Goal: Transaction & Acquisition: Purchase product/service

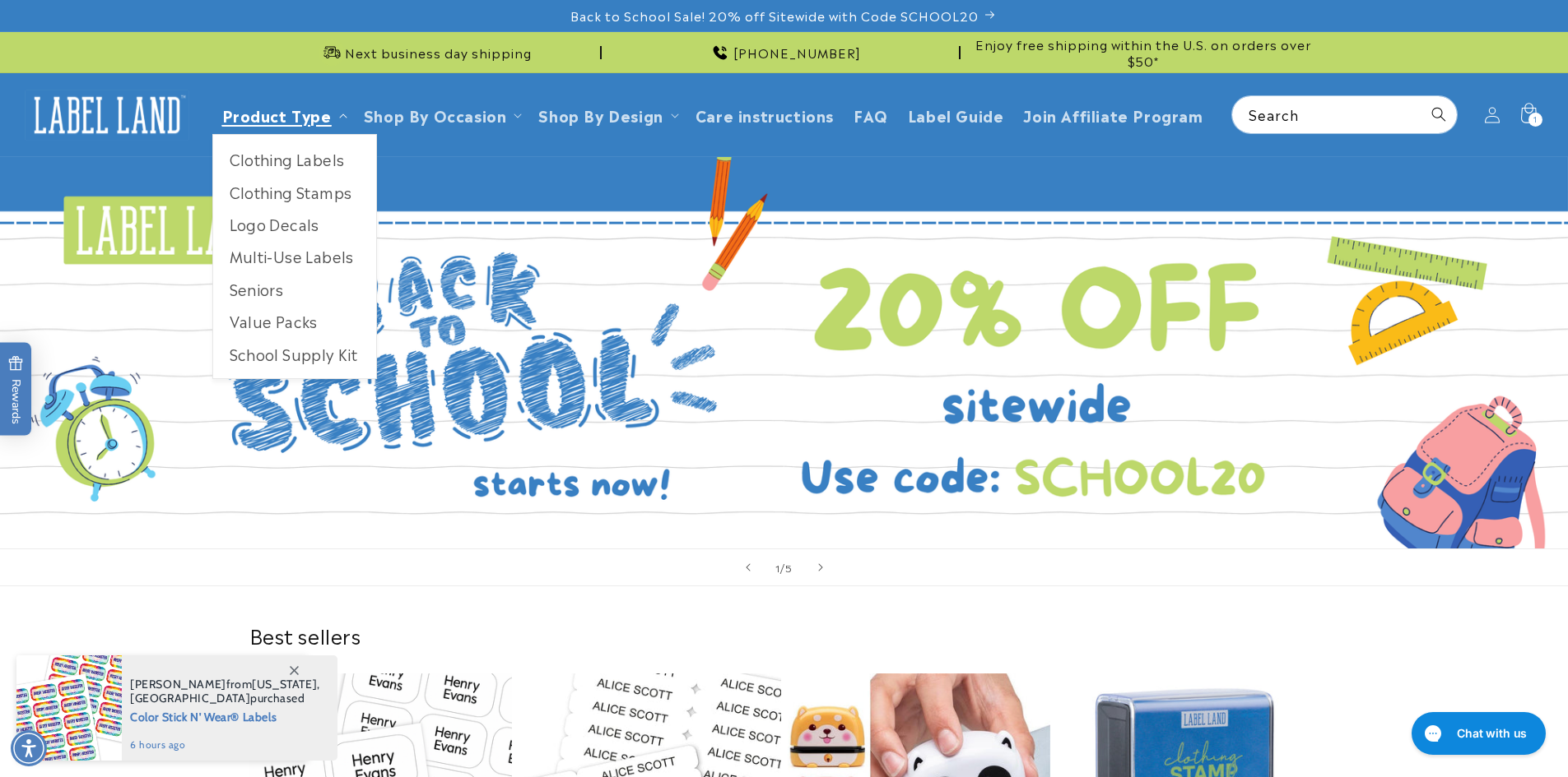
click at [282, 122] on link "Product Type" at bounding box center [277, 114] width 109 height 22
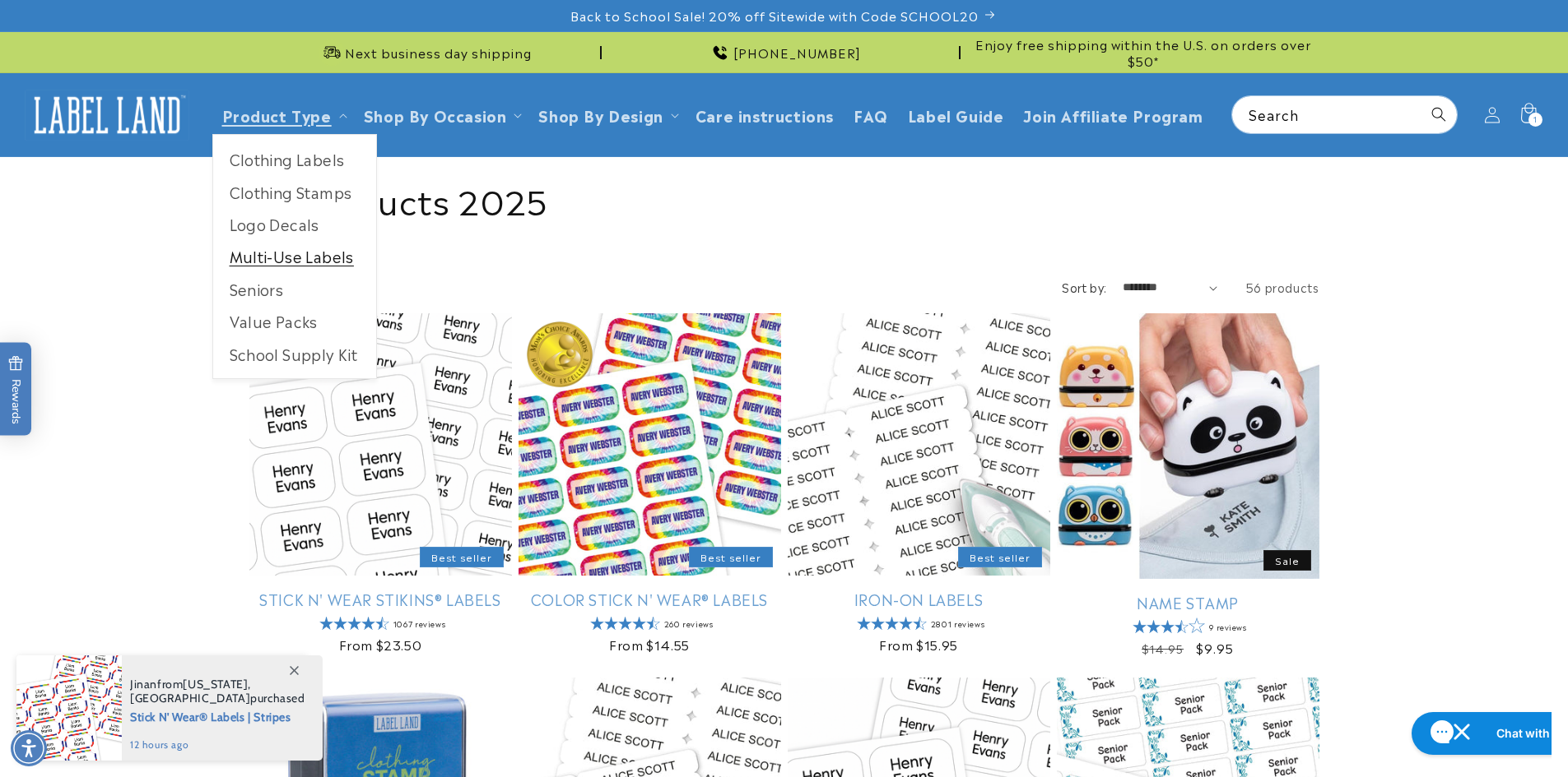
click at [258, 258] on link "Multi-Use Labels" at bounding box center [294, 256] width 163 height 32
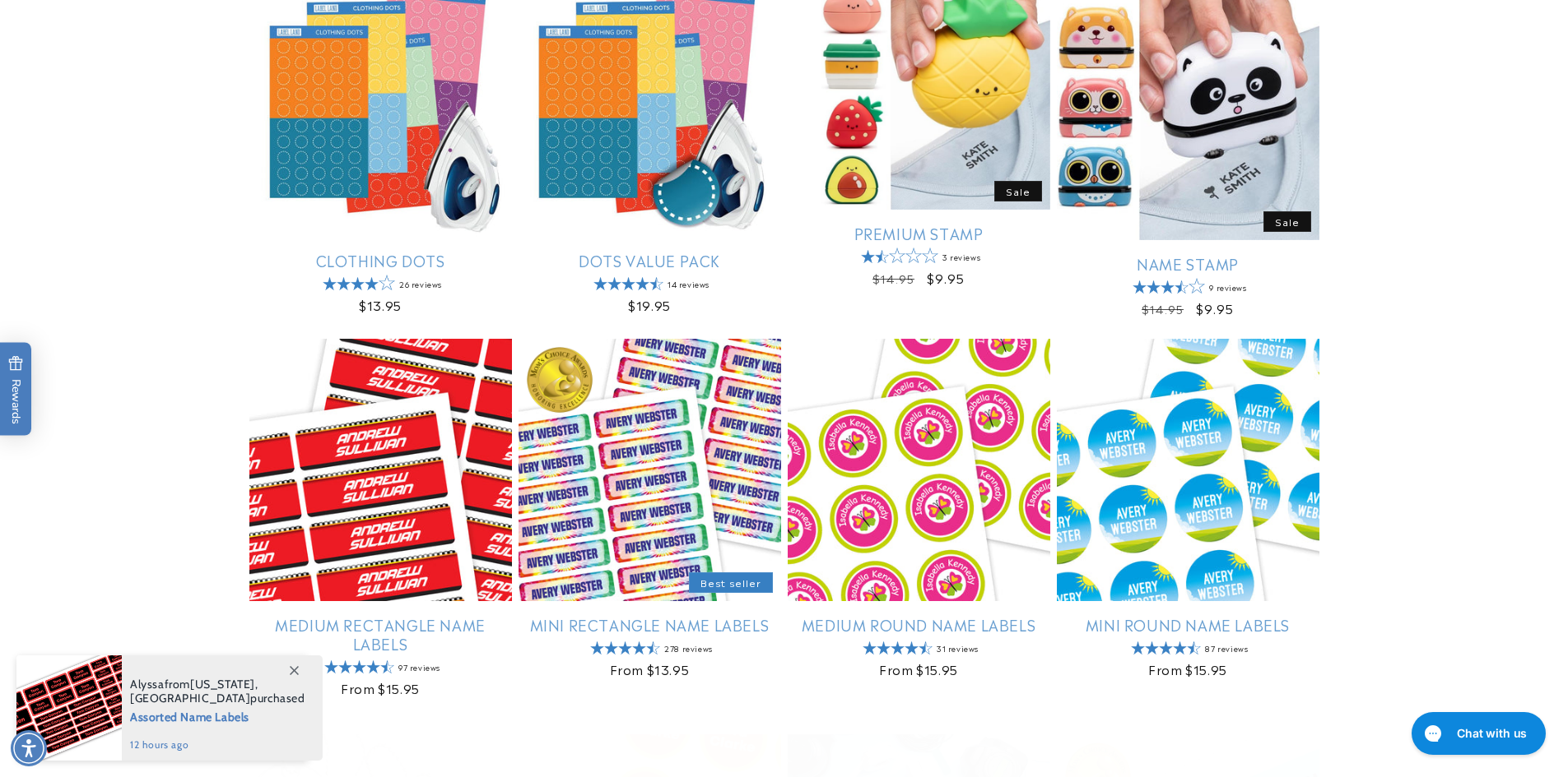
scroll to position [740, 0]
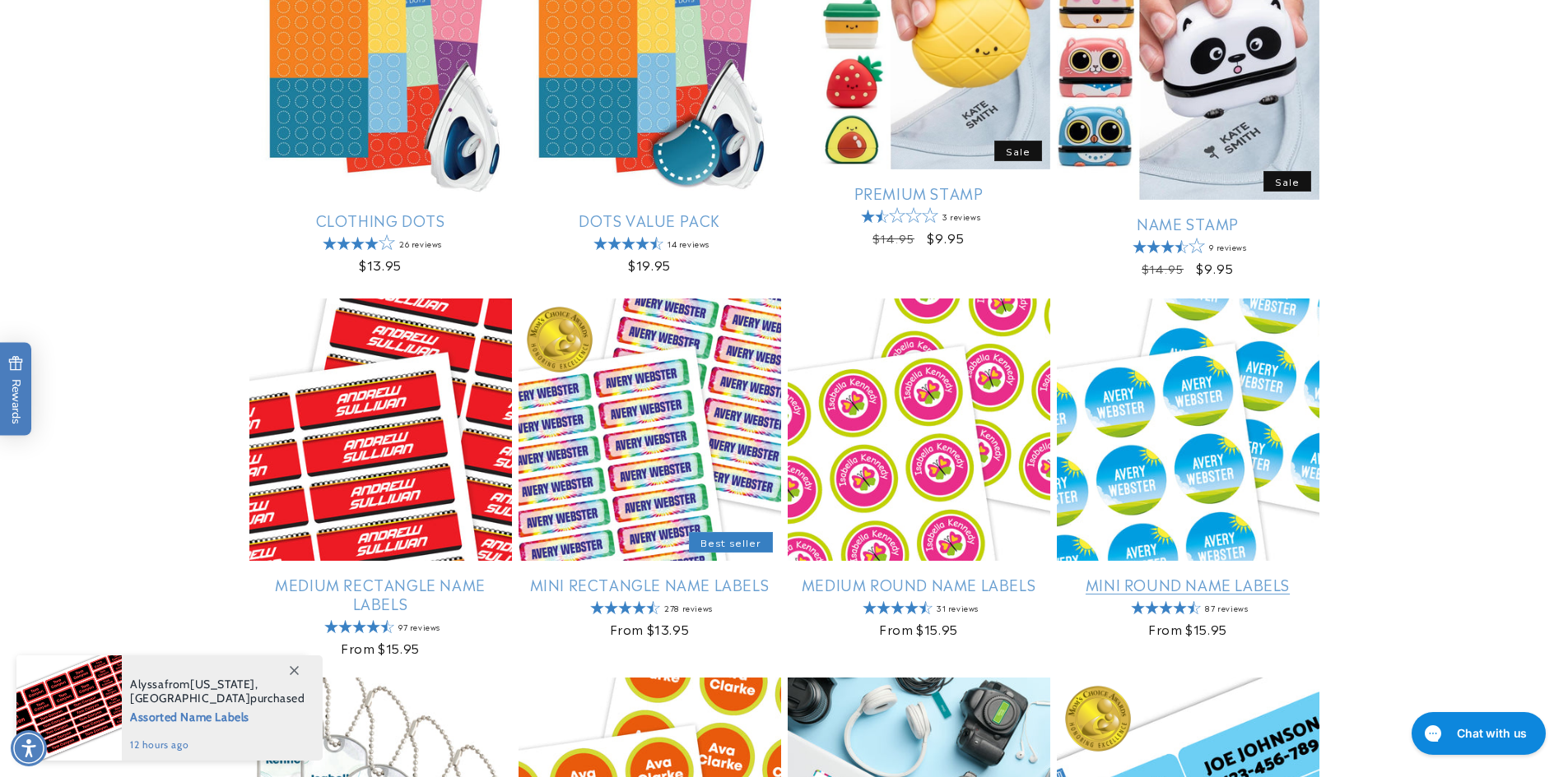
click at [1116, 575] on link "Mini Round Name Labels" at bounding box center [1188, 584] width 263 height 19
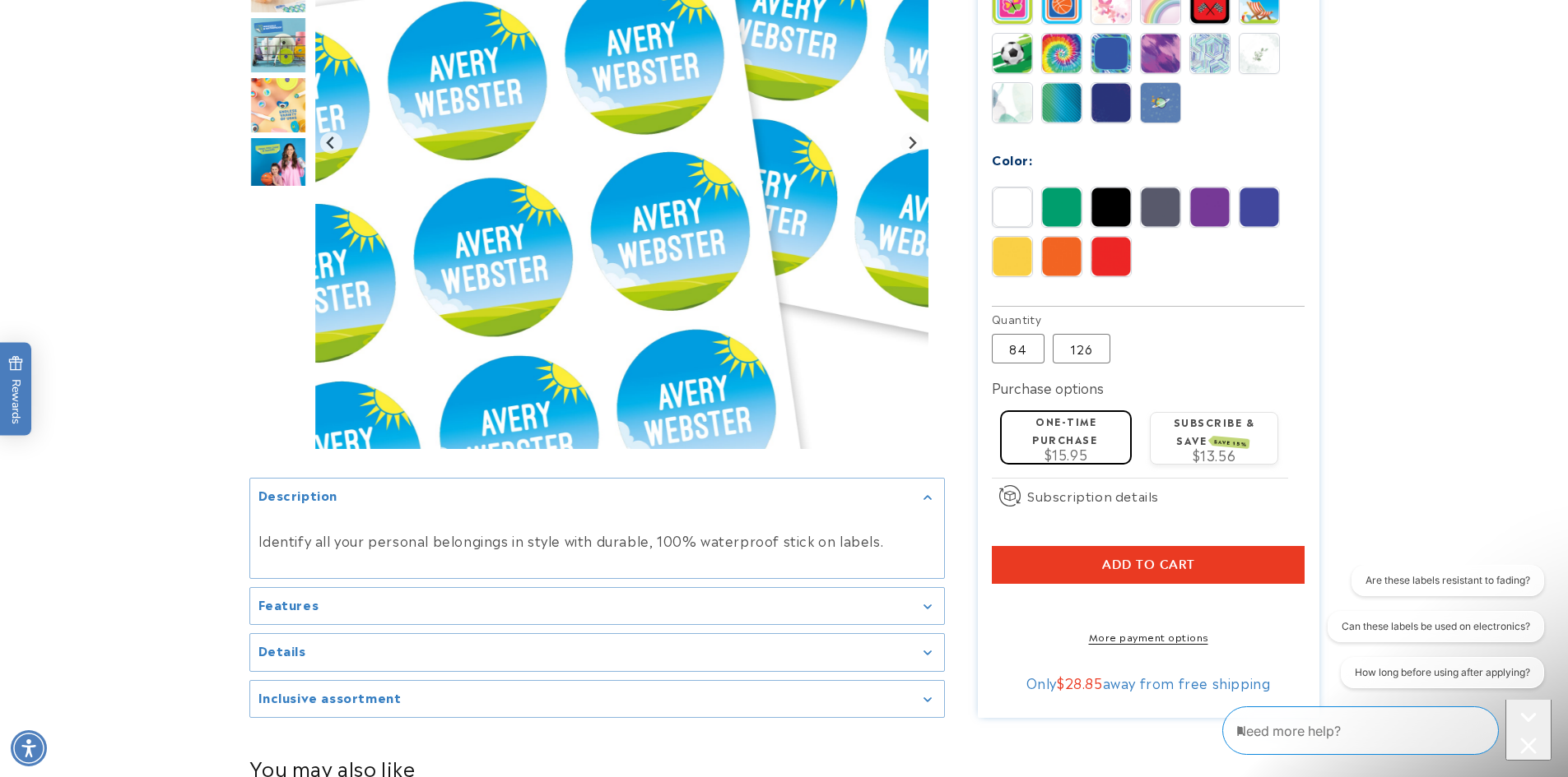
scroll to position [905, 0]
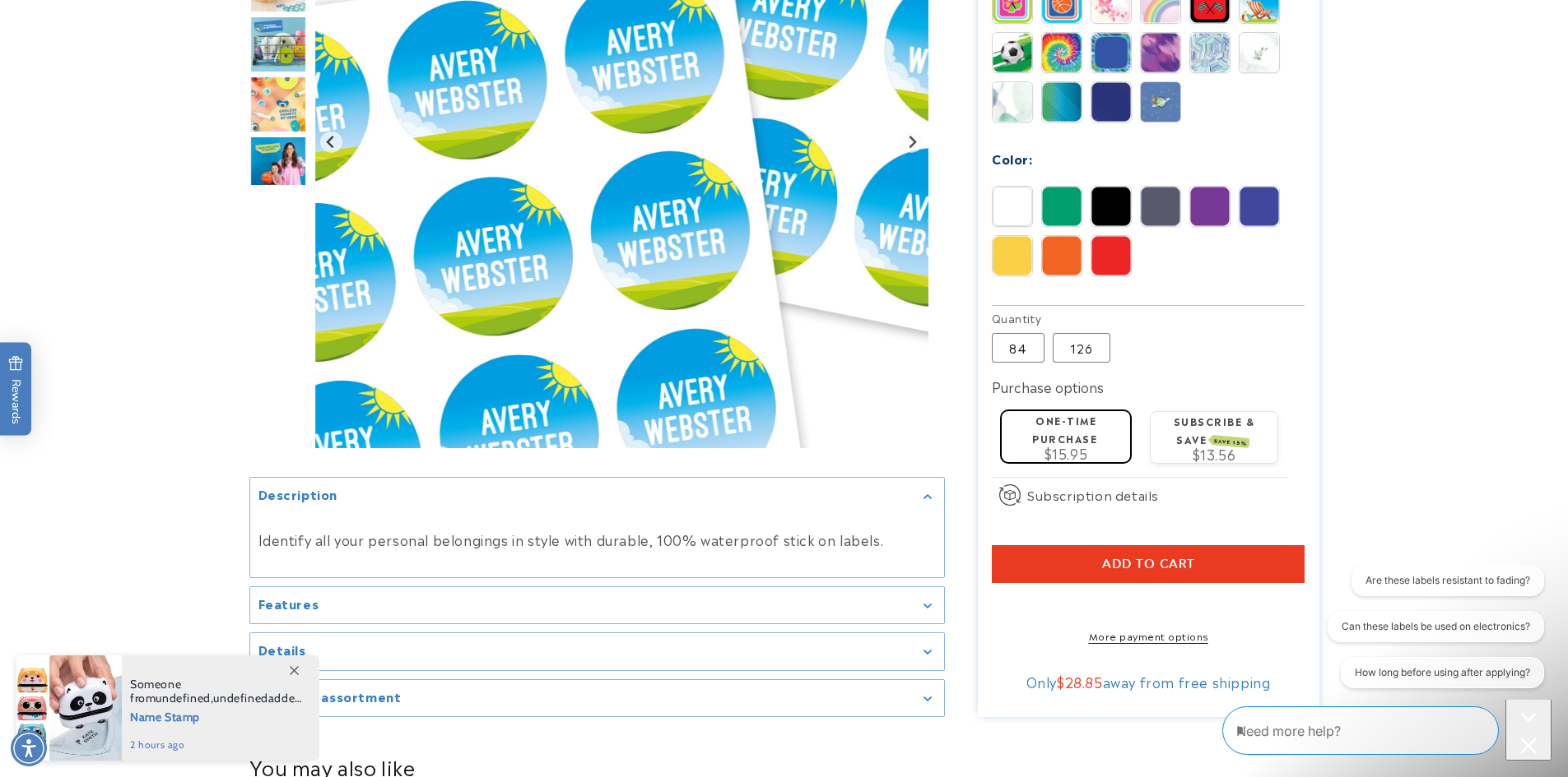
click at [929, 645] on div "Details" at bounding box center [597, 651] width 677 height 12
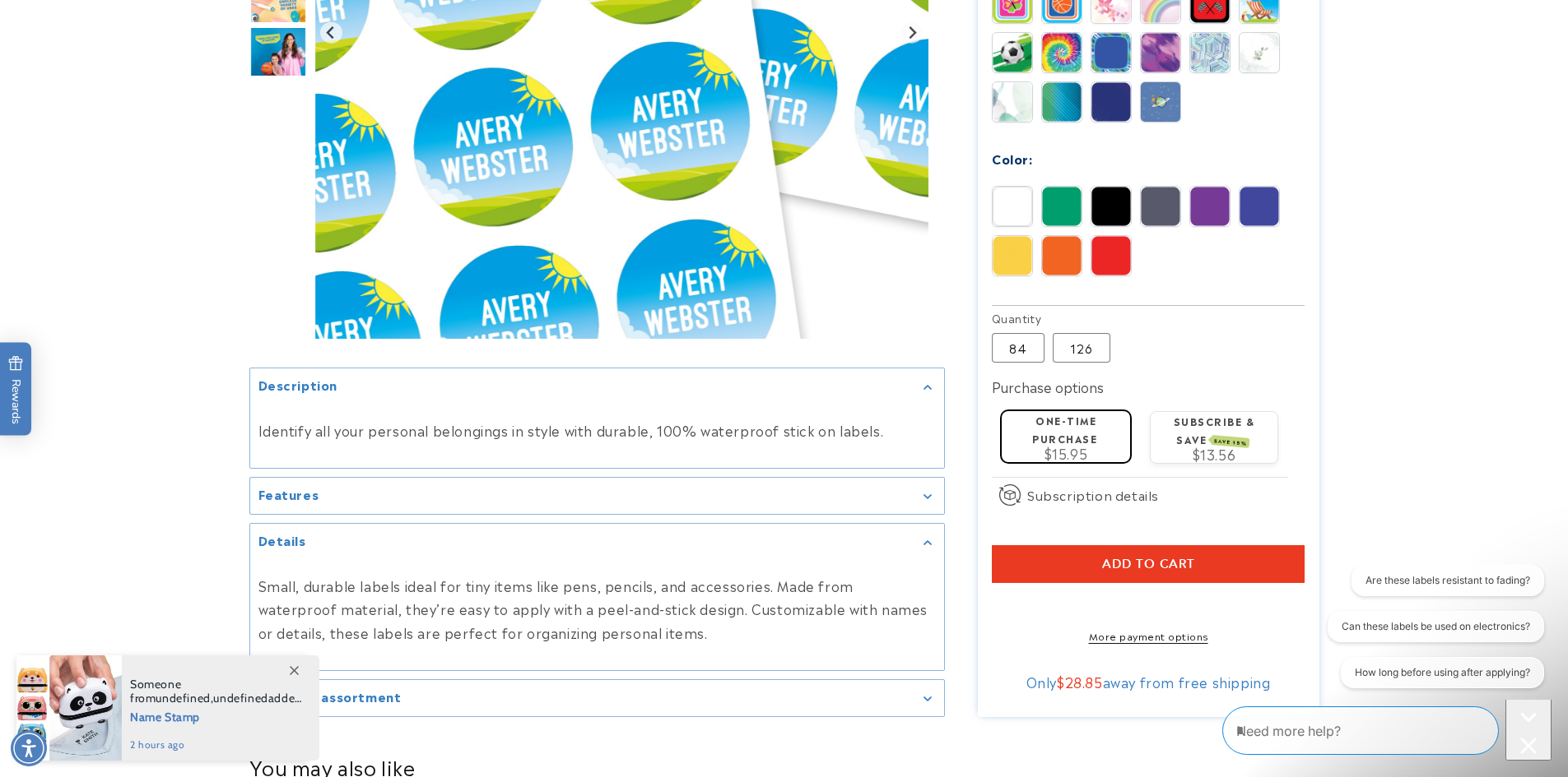
click at [922, 489] on div "Features" at bounding box center [597, 495] width 677 height 12
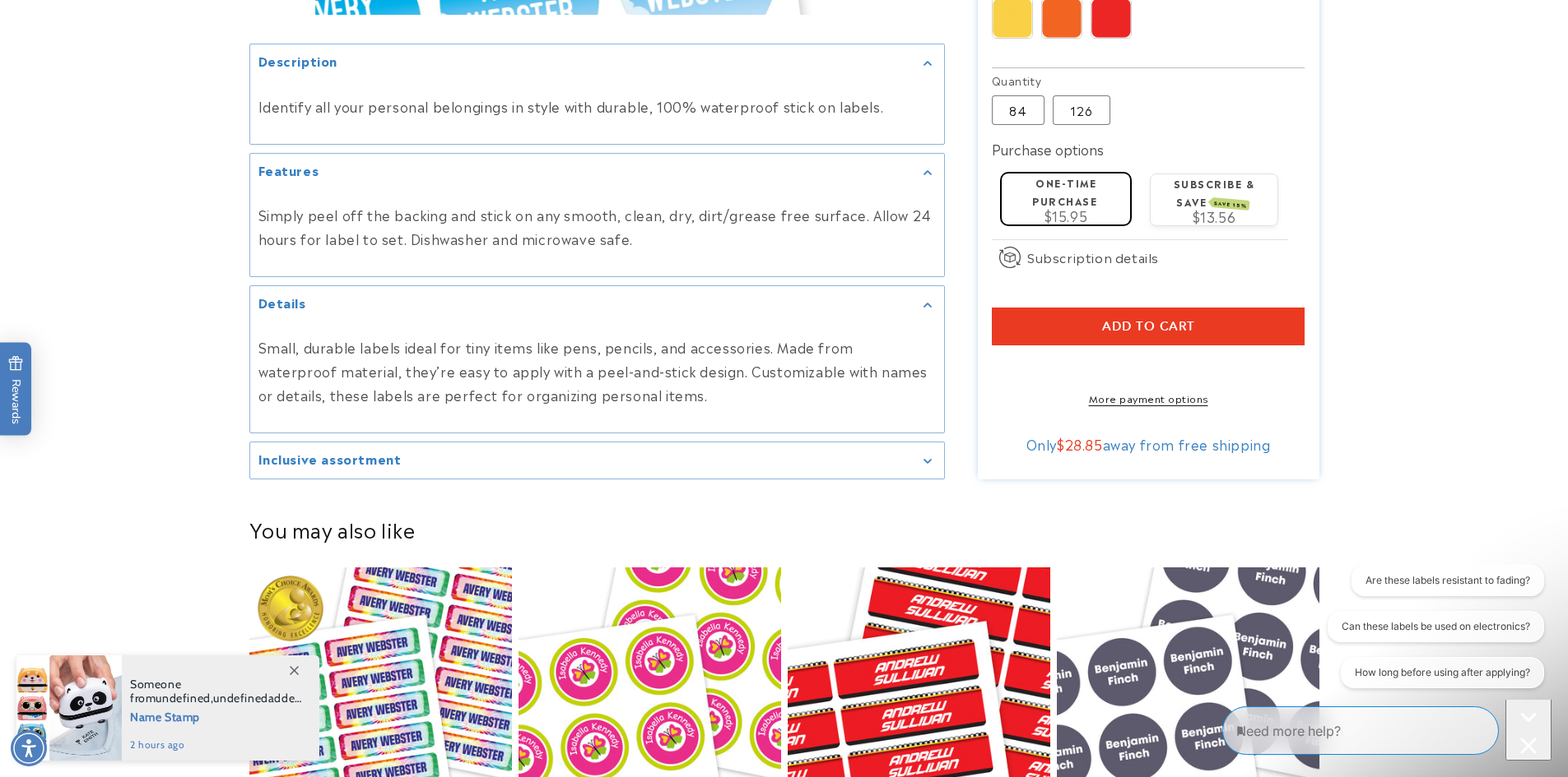
scroll to position [1152, 0]
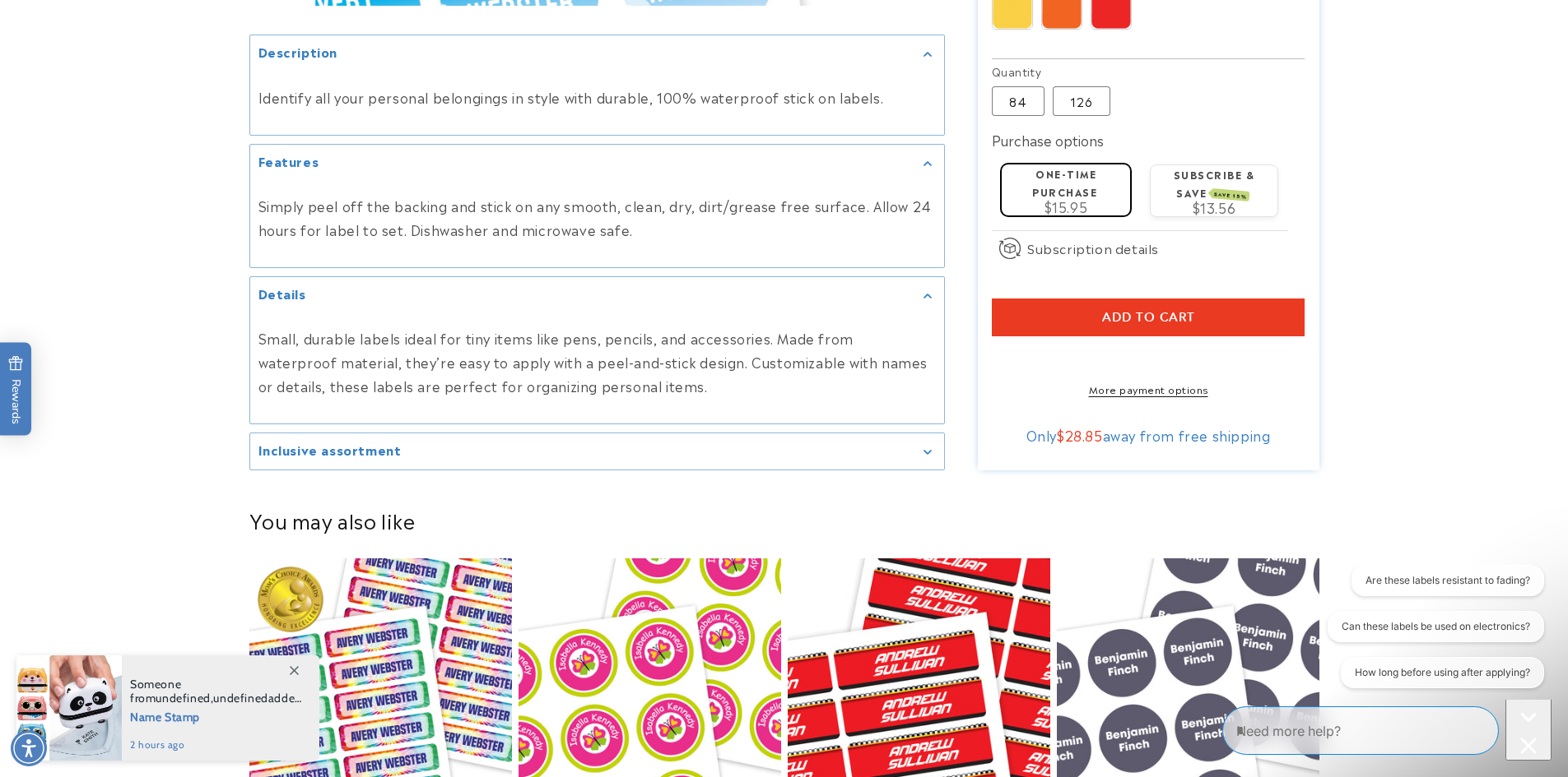
click at [925, 450] on icon "Gallery Viewer" at bounding box center [927, 453] width 8 height 5
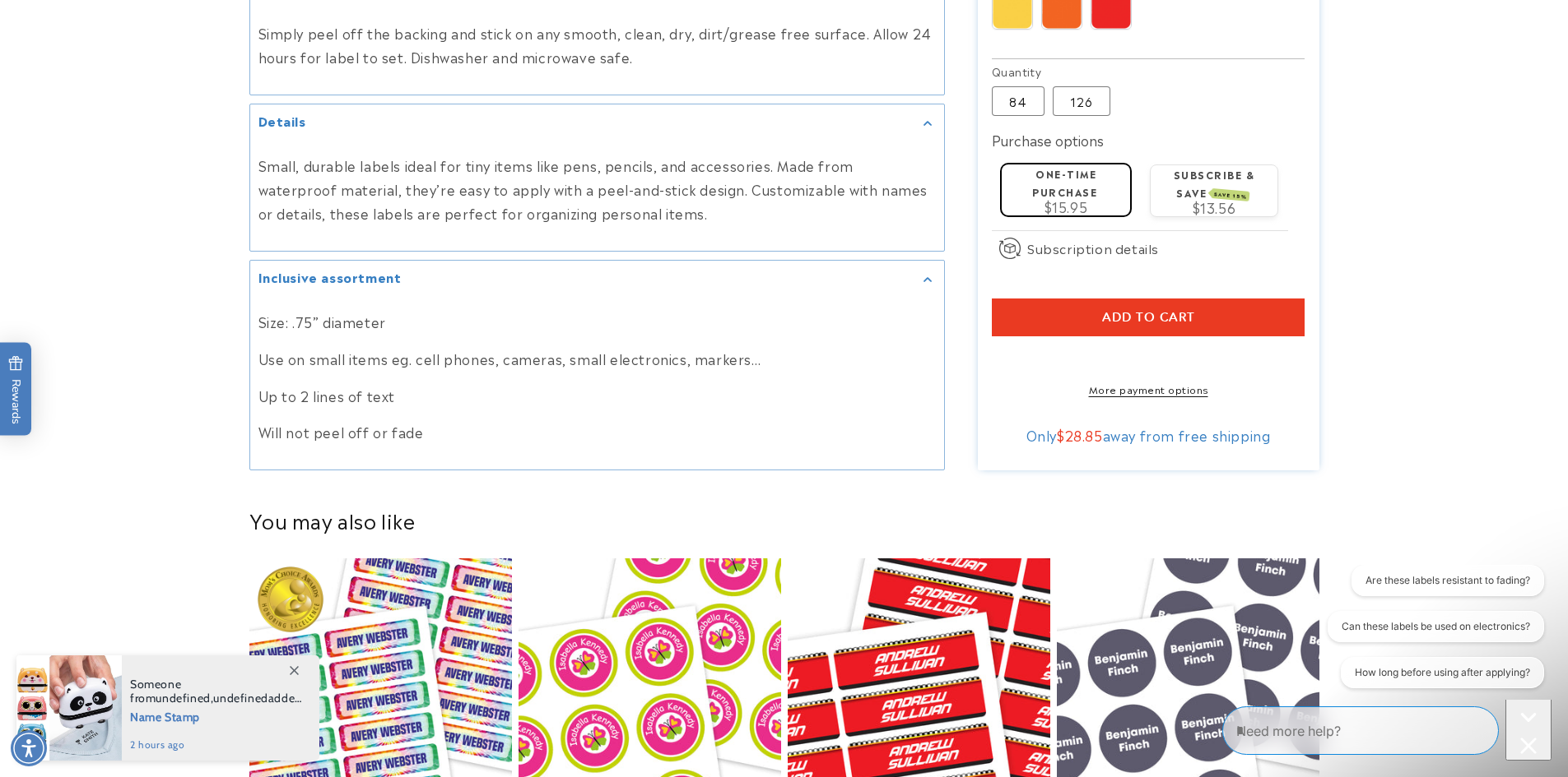
click at [506, 407] on div "Size: .75” diameter Use on small items eg. cell phones, cameras, small electron…" at bounding box center [597, 378] width 677 height 134
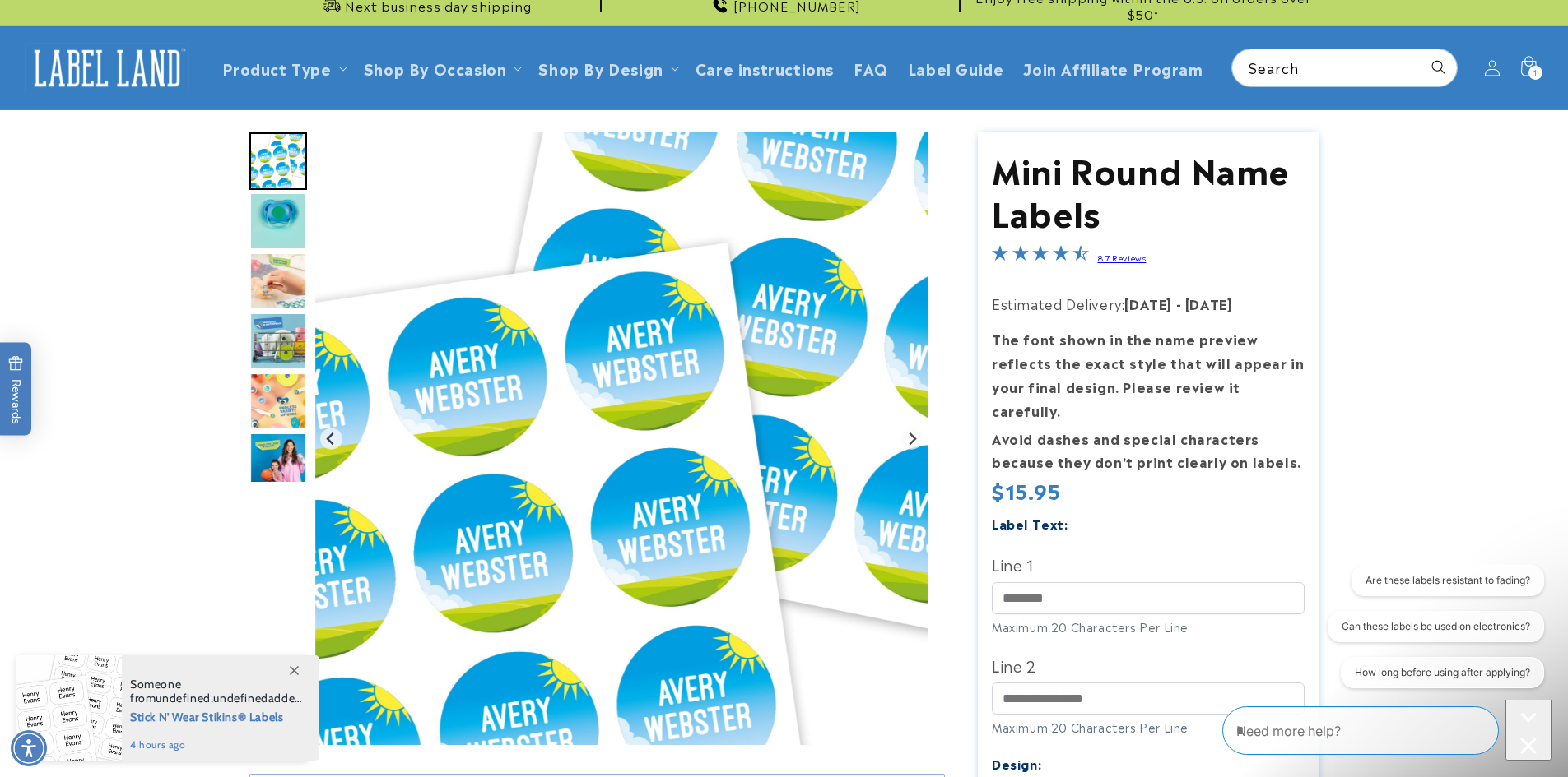
scroll to position [0, 0]
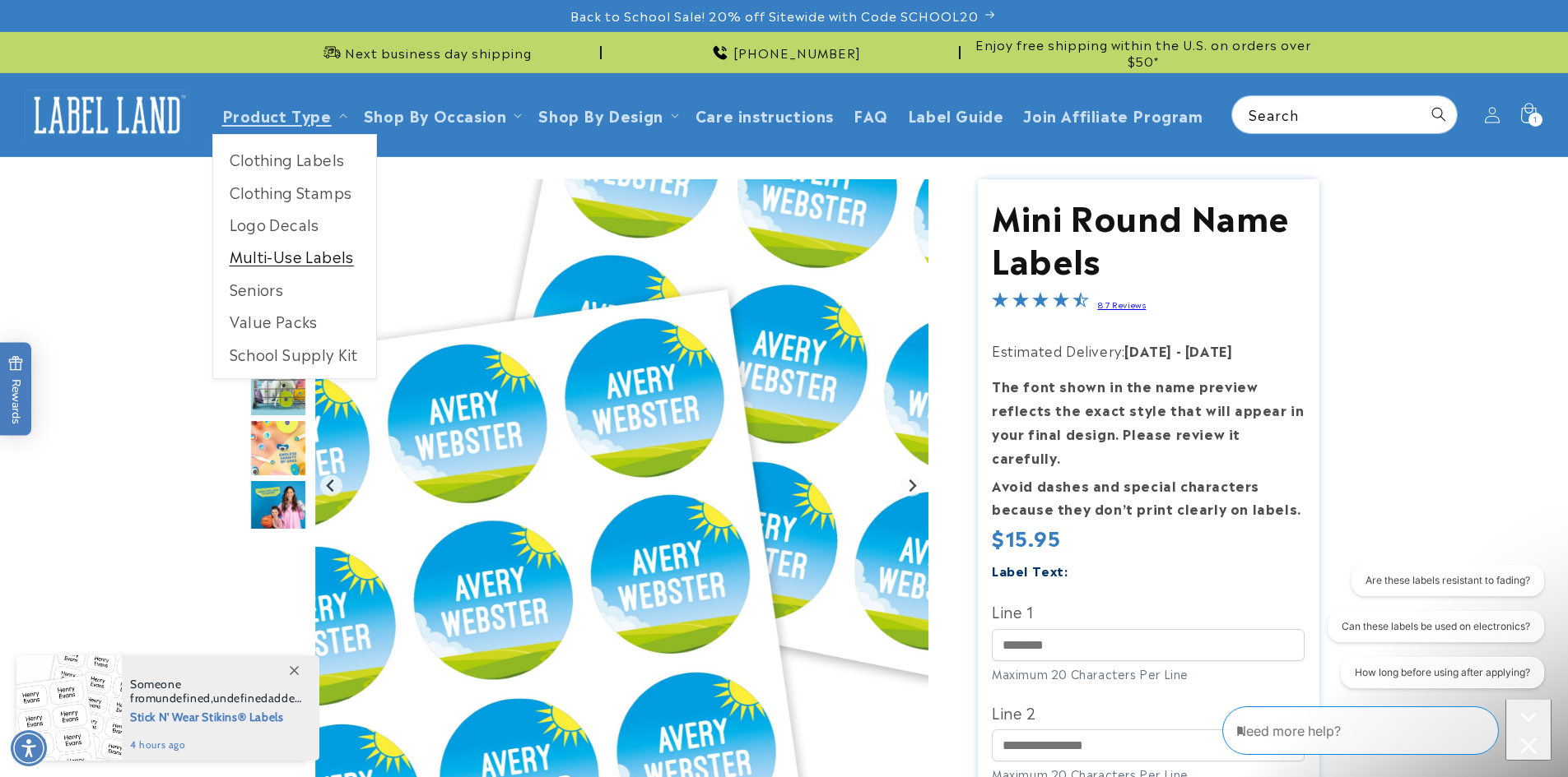
click at [271, 262] on link "Multi-Use Labels" at bounding box center [294, 256] width 163 height 32
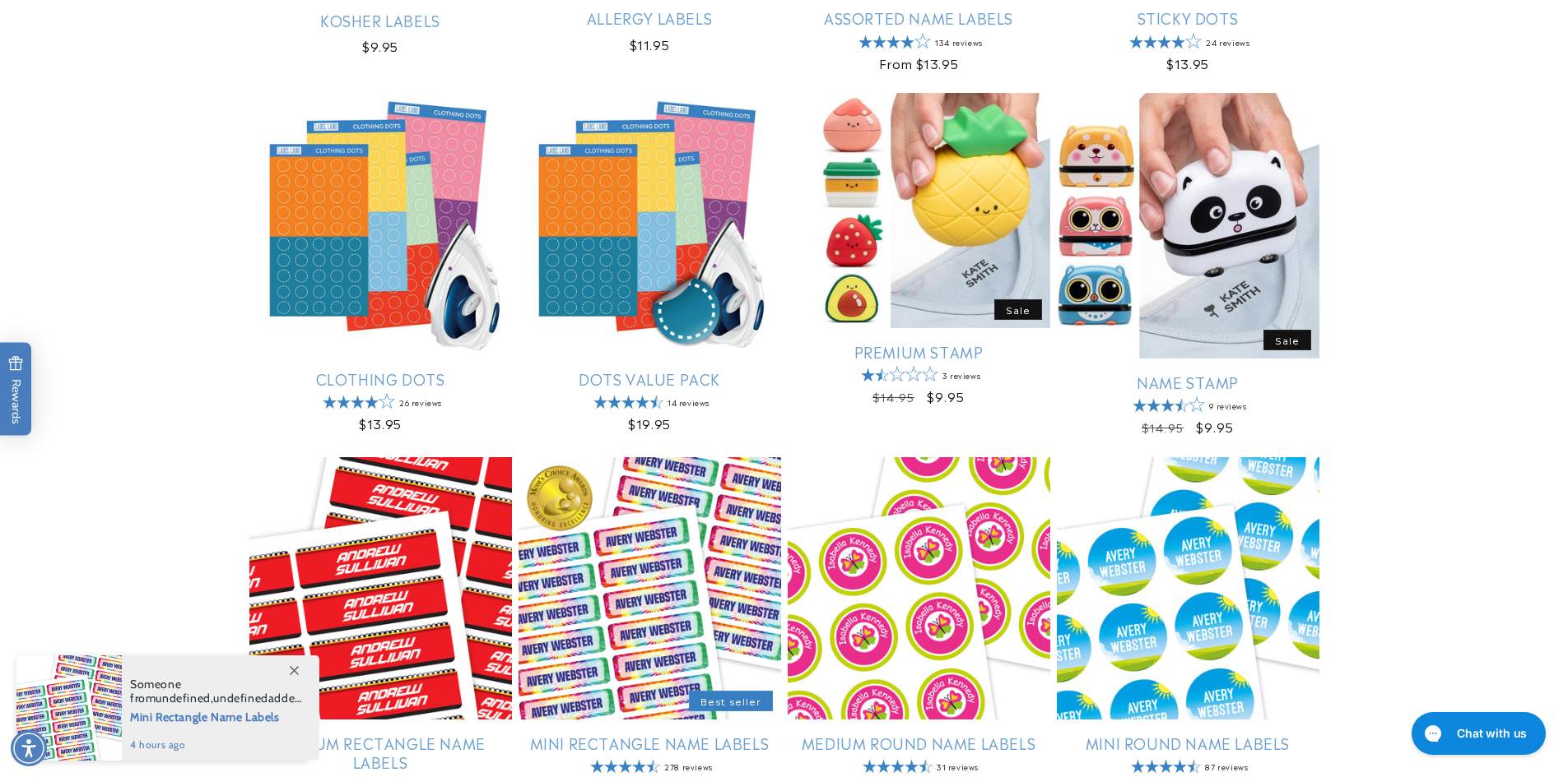
scroll to position [658, 0]
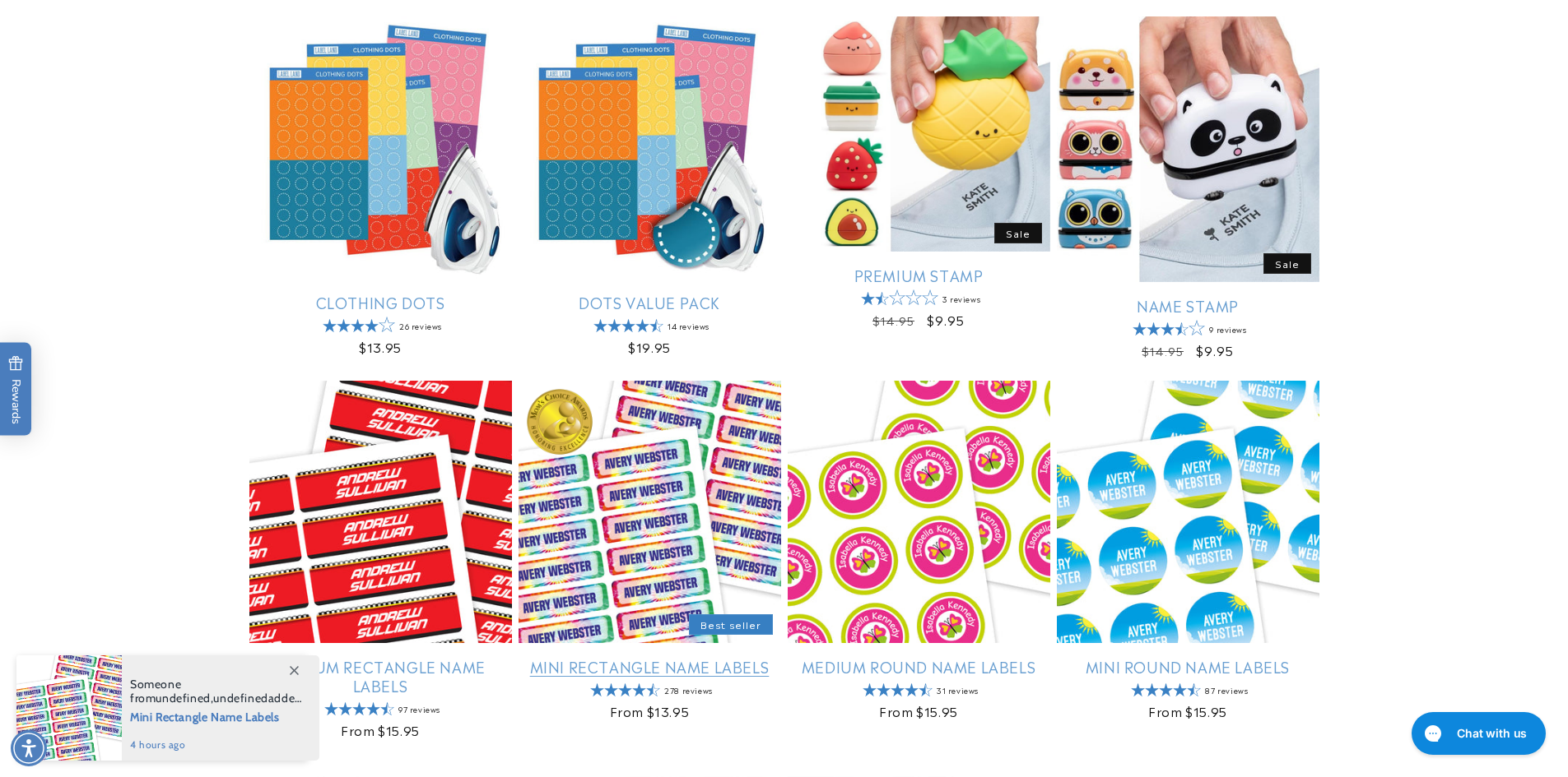
click at [661, 670] on link "Mini Rectangle Name Labels" at bounding box center [649, 667] width 263 height 19
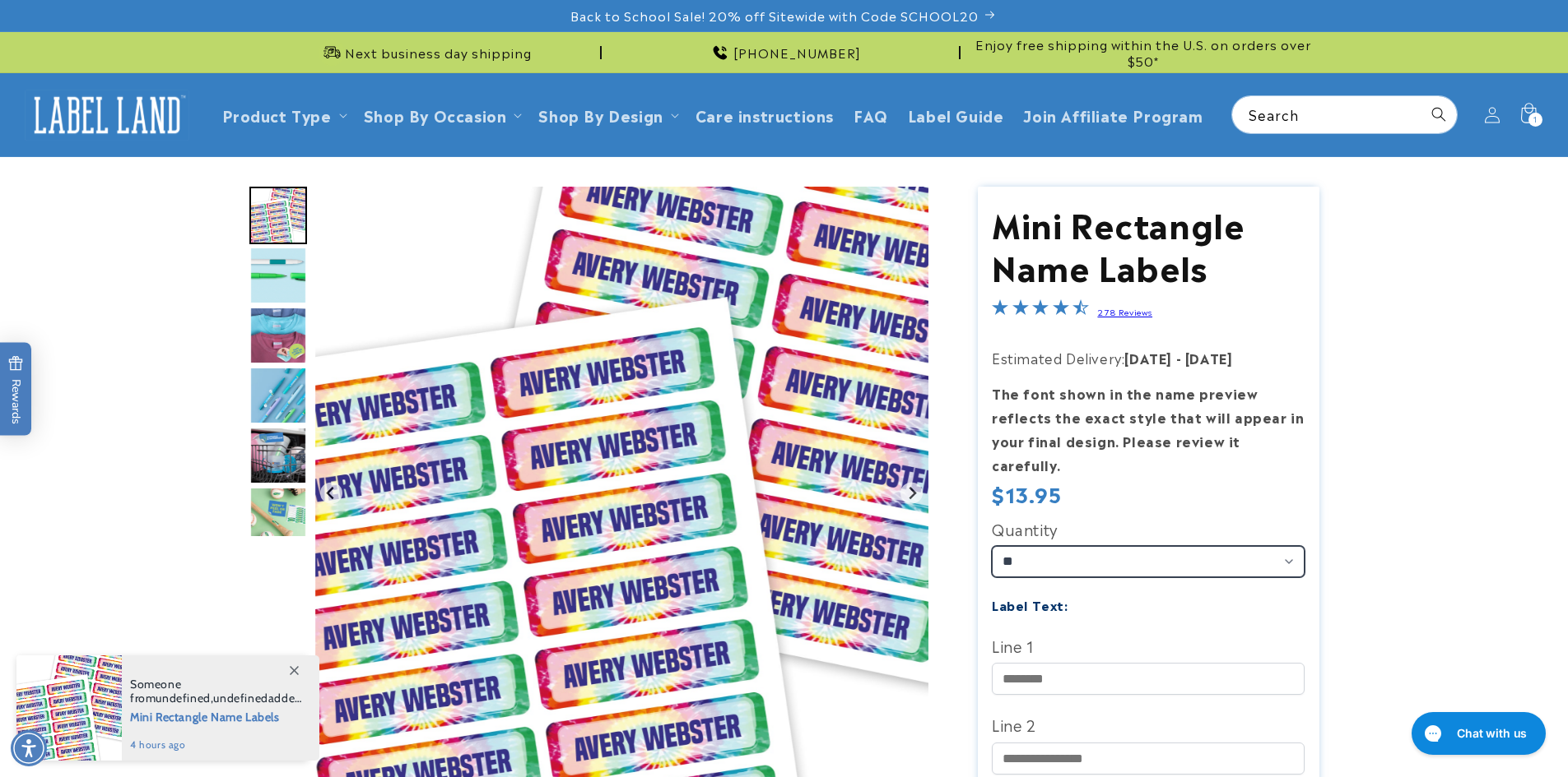
click at [1289, 546] on select "** ** **" at bounding box center [1148, 562] width 312 height 31
select select "**"
click at [992, 546] on select "** ** **" at bounding box center [1148, 562] width 312 height 31
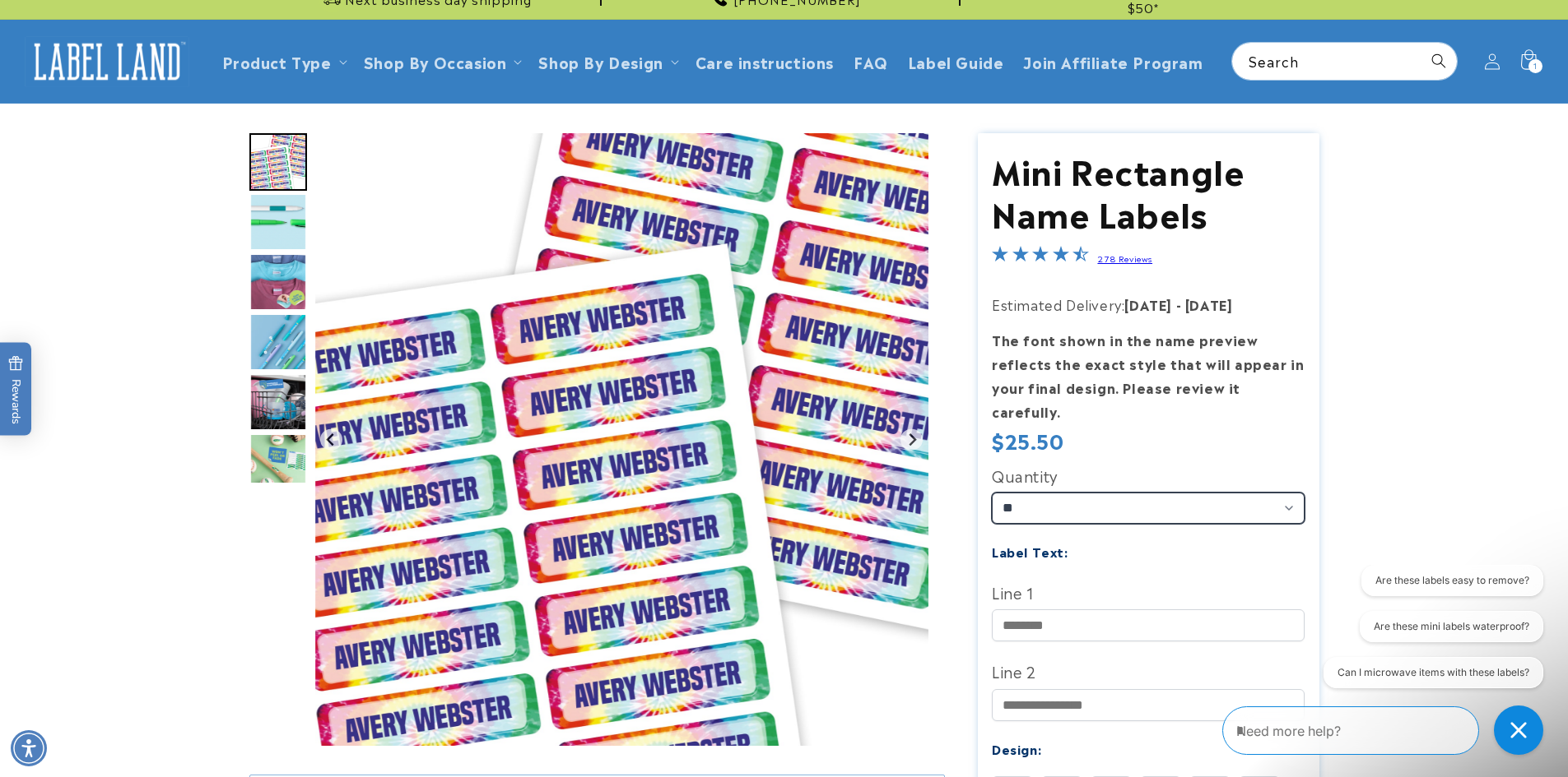
scroll to position [82, 0]
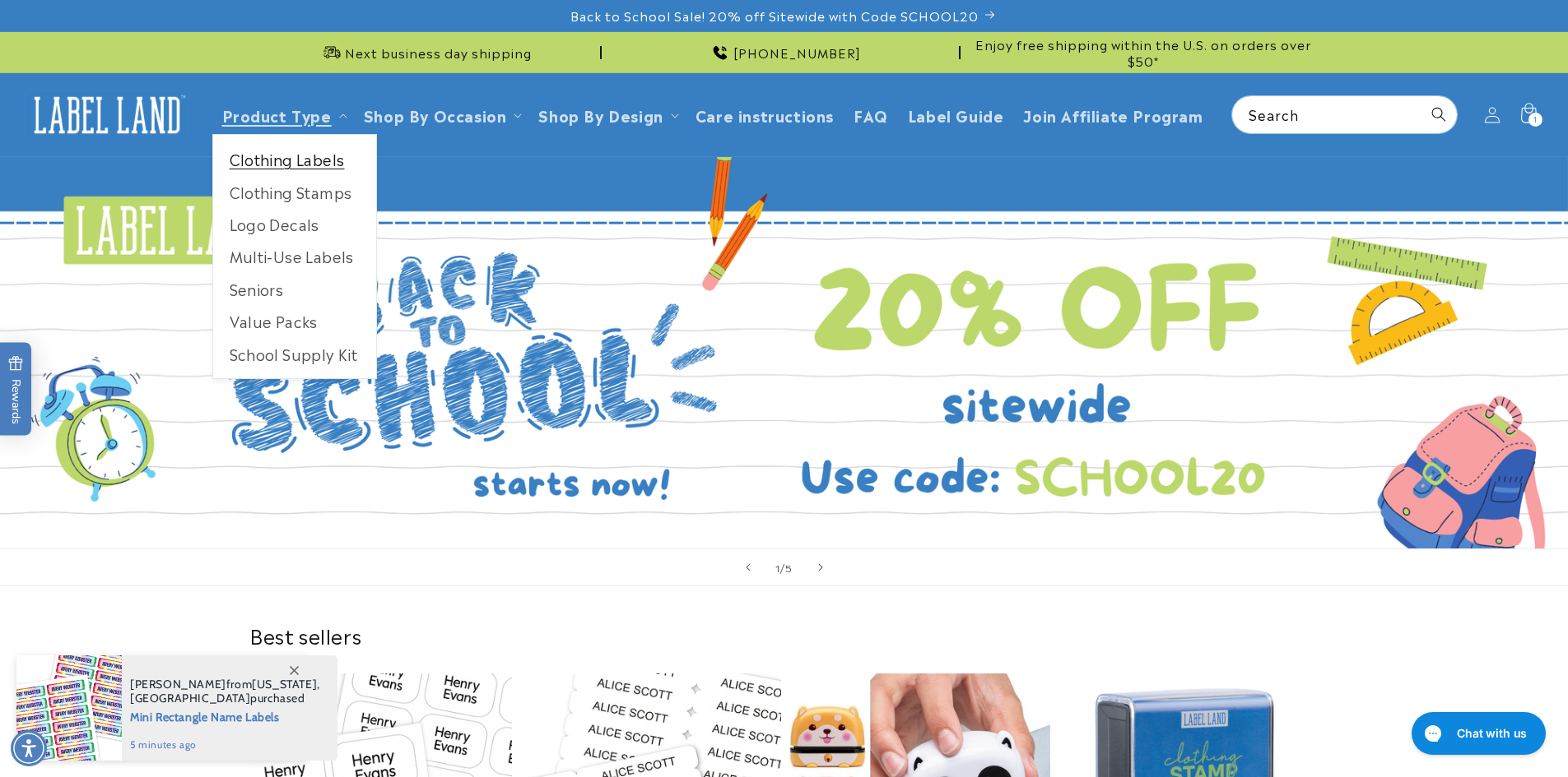
click at [263, 164] on link "Clothing Labels" at bounding box center [294, 159] width 163 height 32
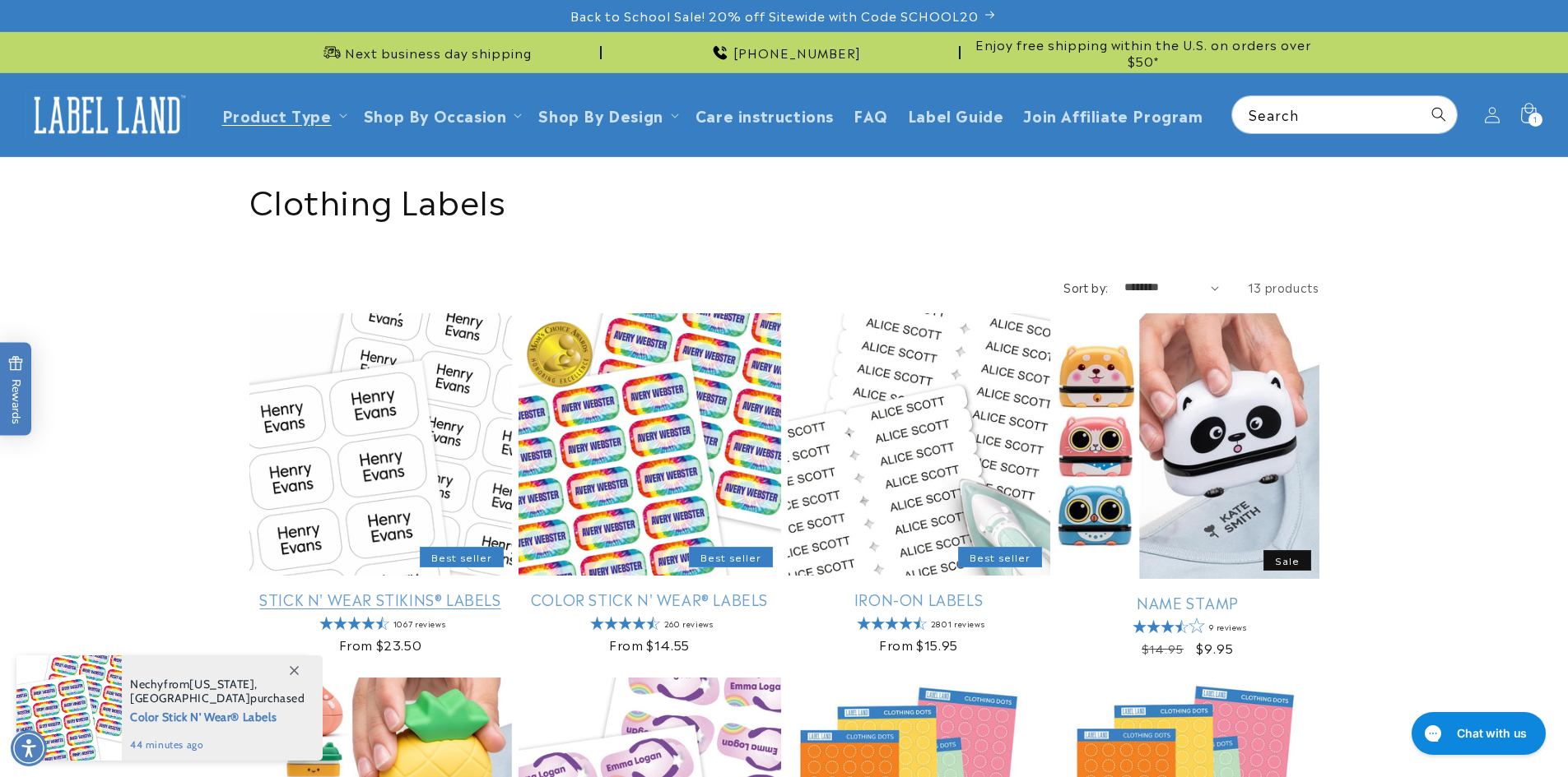
click at [340, 608] on link "Stick N' Wear Stikins® Labels" at bounding box center [380, 599] width 263 height 19
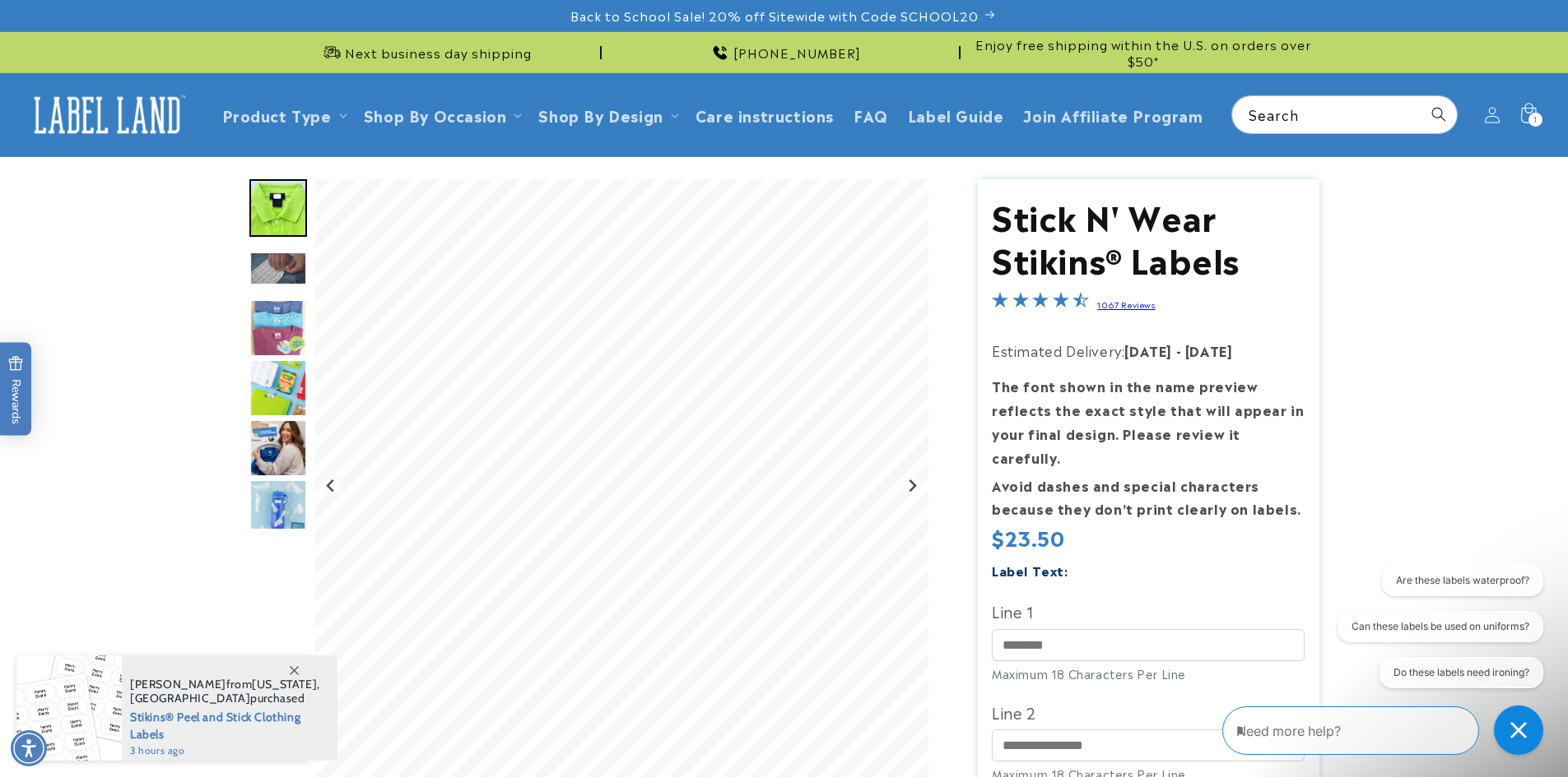
click at [409, 172] on product-info at bounding box center [784, 708] width 1568 height 1103
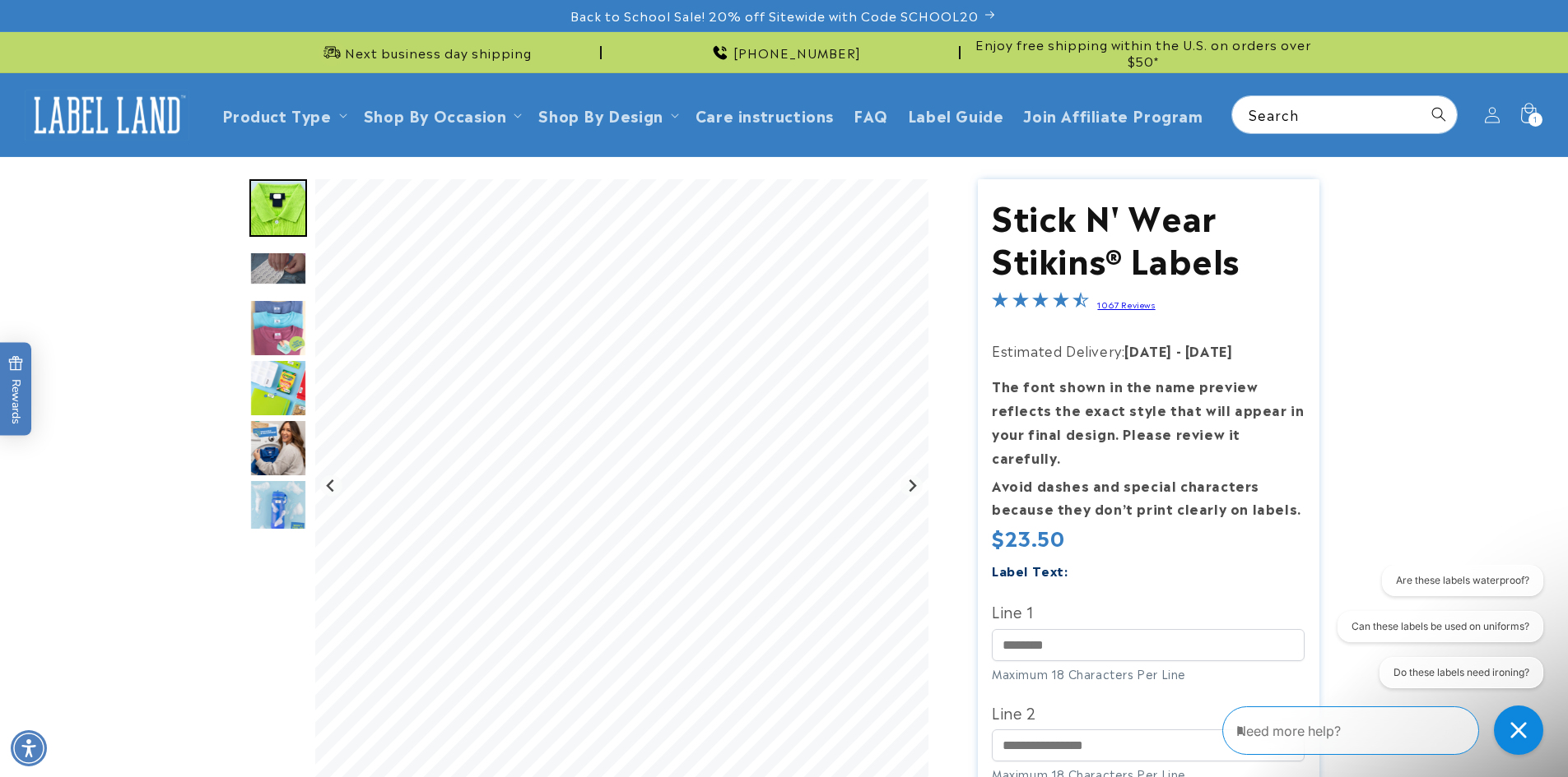
click at [1443, 379] on product-info at bounding box center [784, 708] width 1568 height 1103
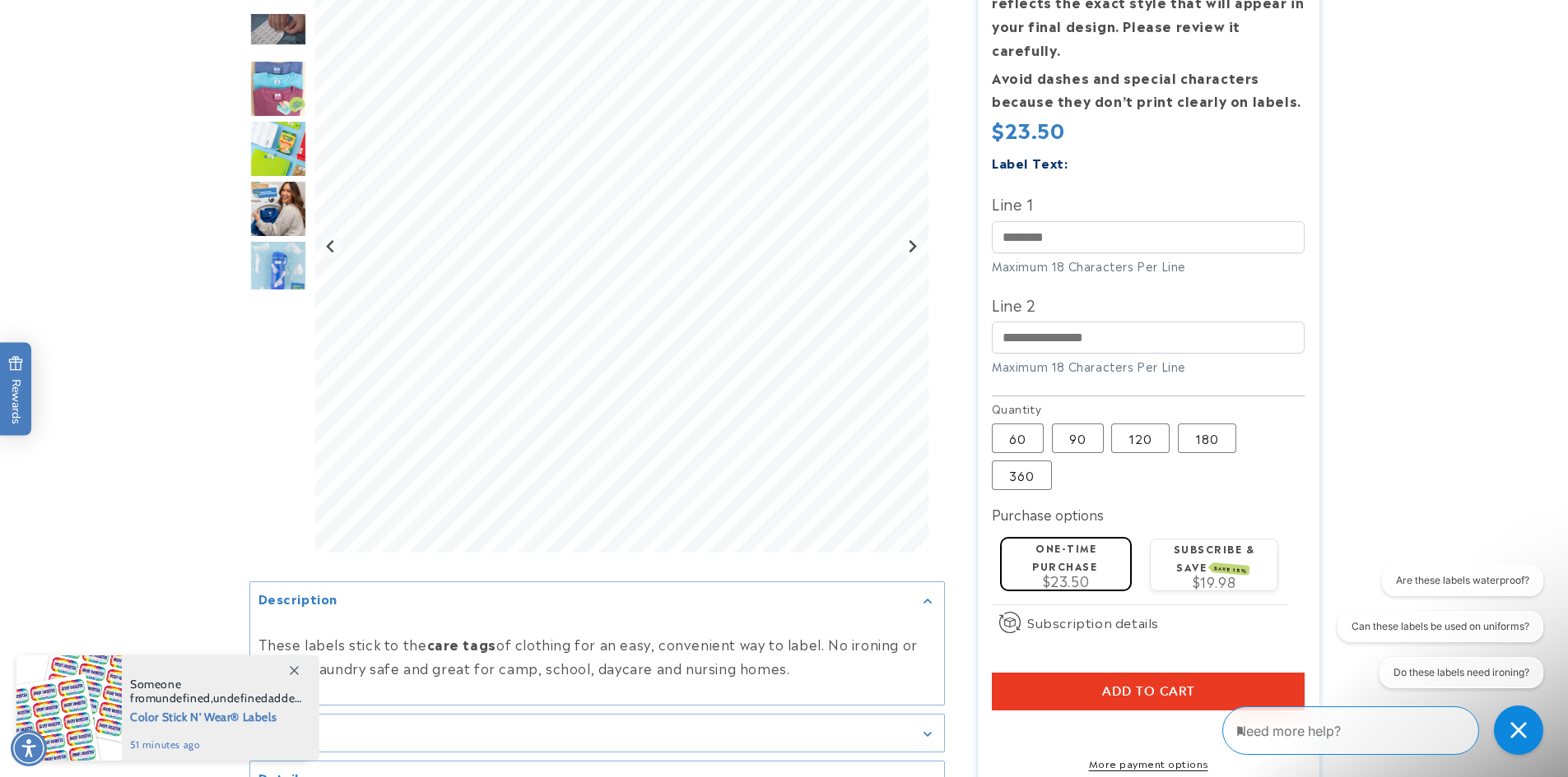
scroll to position [412, 0]
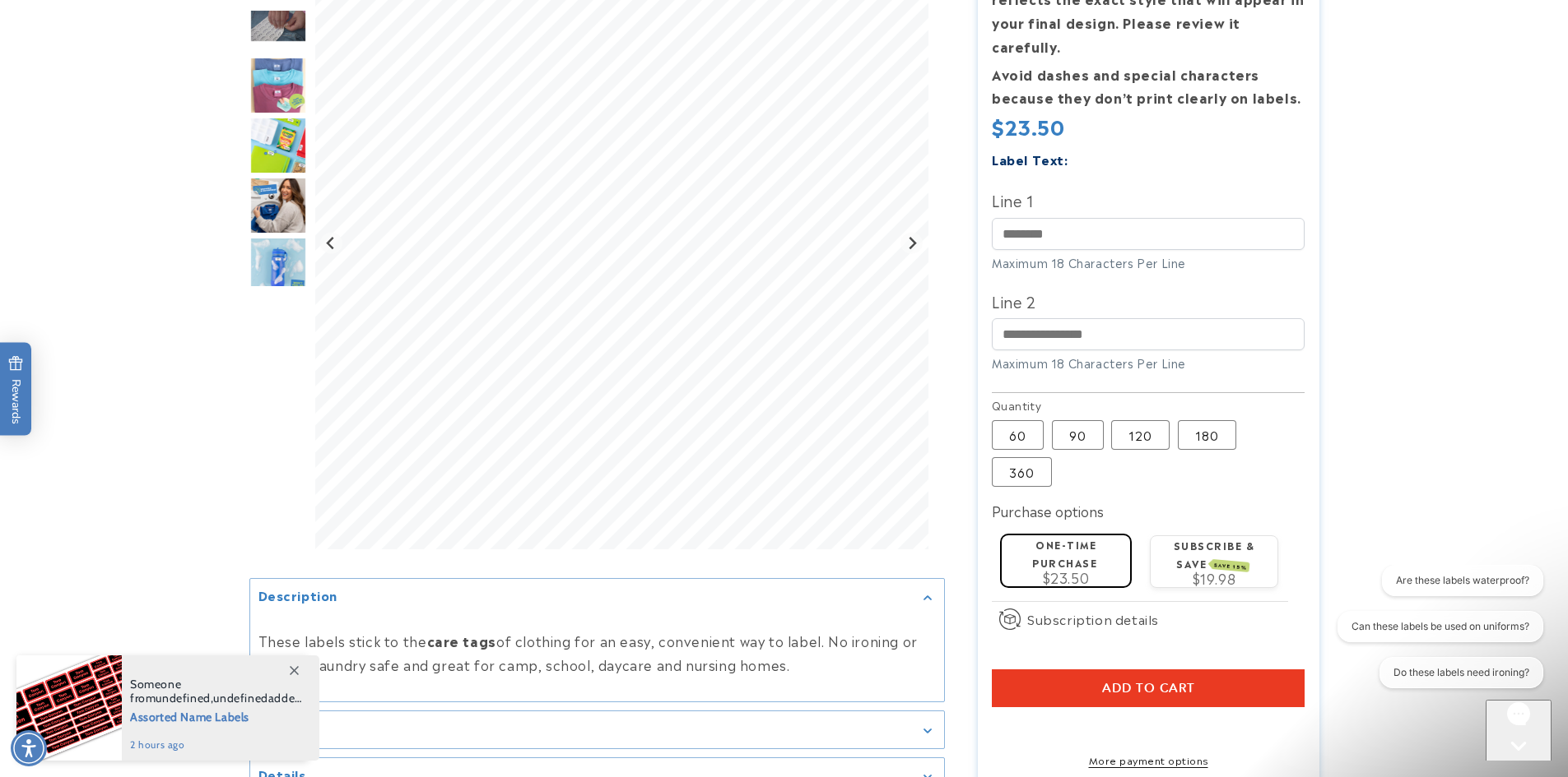
click at [227, 369] on div at bounding box center [784, 304] width 1153 height 1073
